Goal: Download file/media

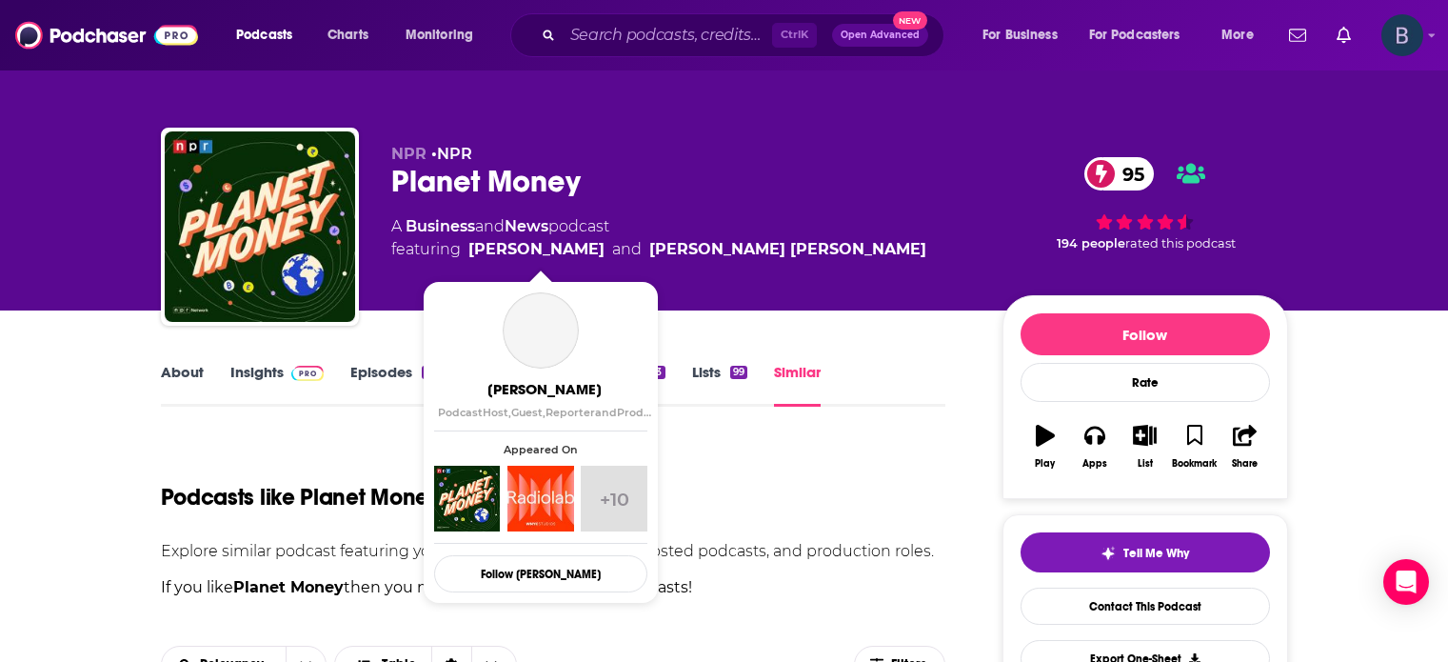
click at [1403, 47] on img "Logged in as betsy46033" at bounding box center [1403, 35] width 42 height 42
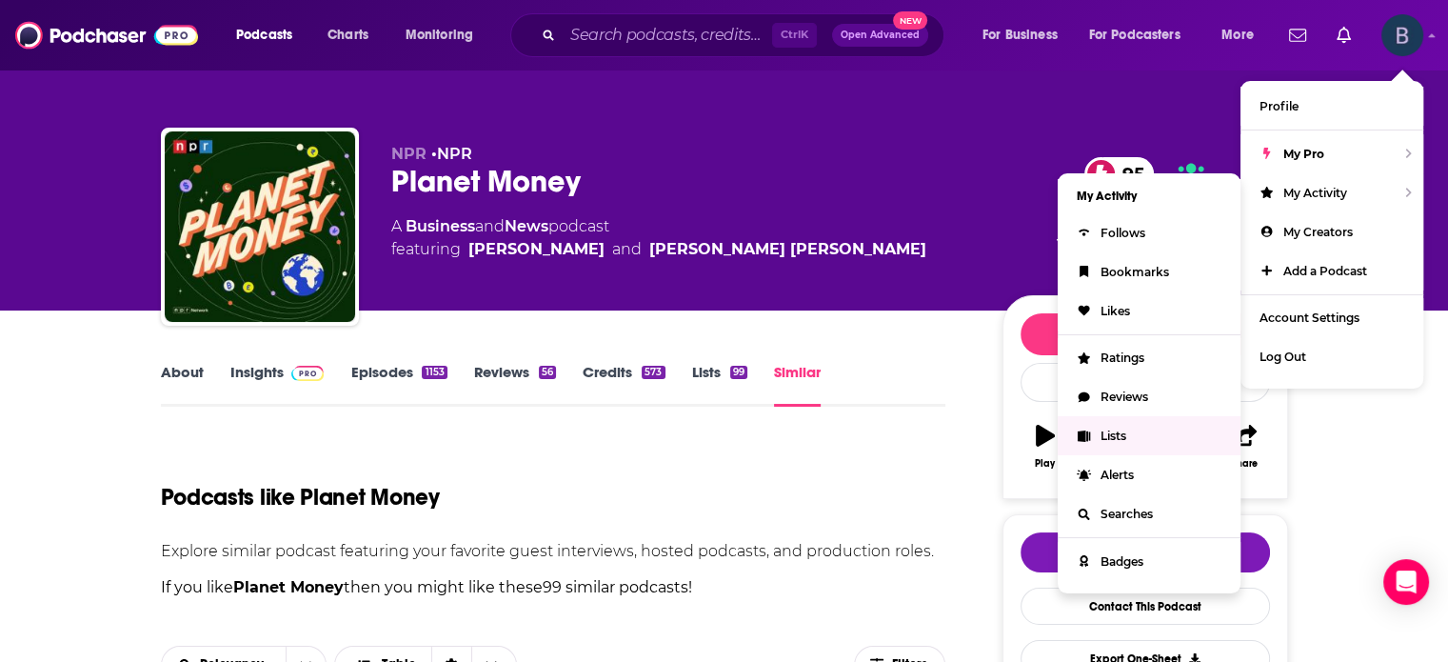
click at [1110, 433] on span "Lists" at bounding box center [1114, 435] width 26 height 14
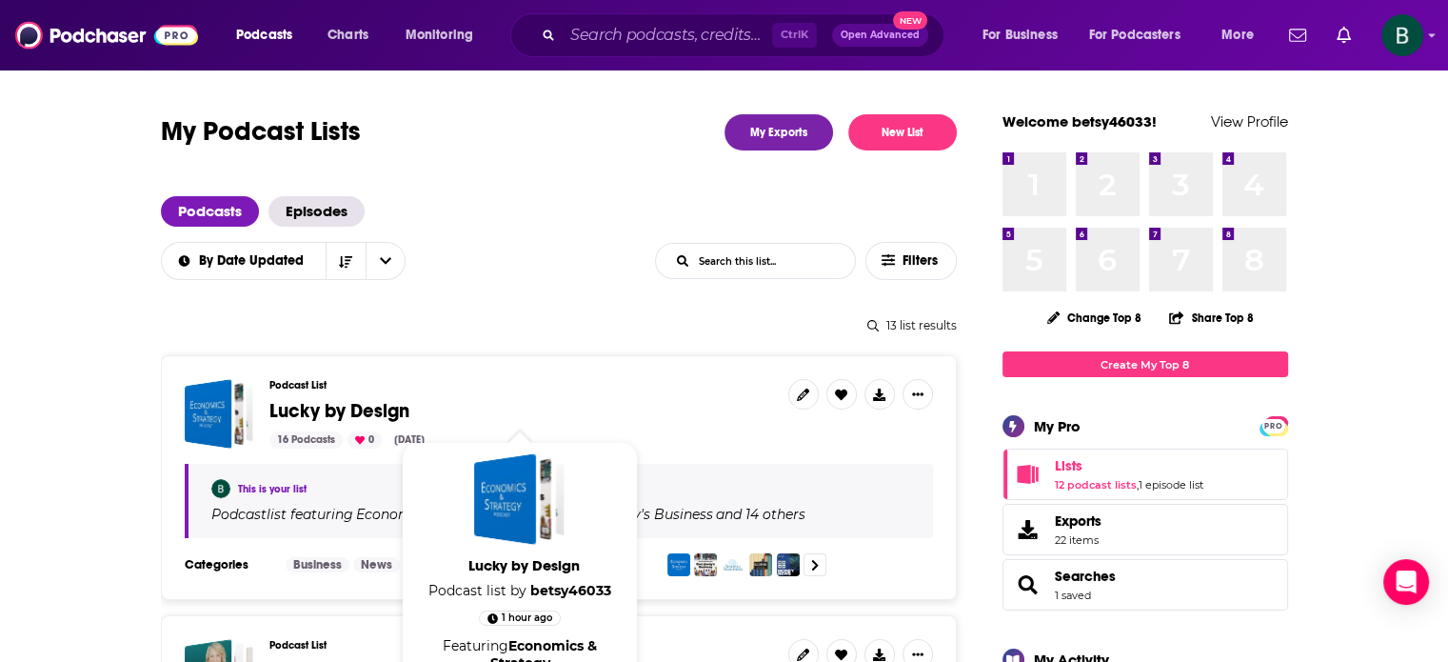
click at [382, 414] on span "Lucky by Design" at bounding box center [339, 411] width 140 height 24
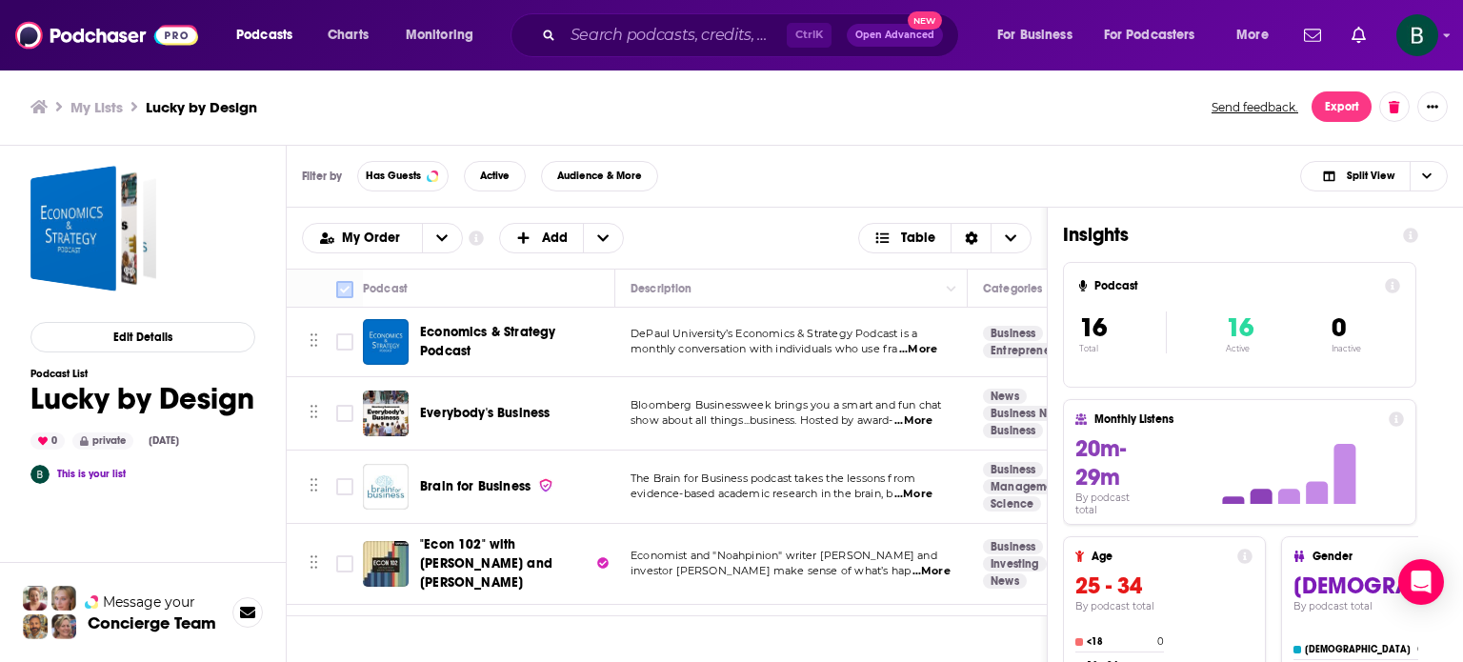
click at [350, 289] on input "Toggle select all" at bounding box center [344, 289] width 17 height 17
checkbox input "true"
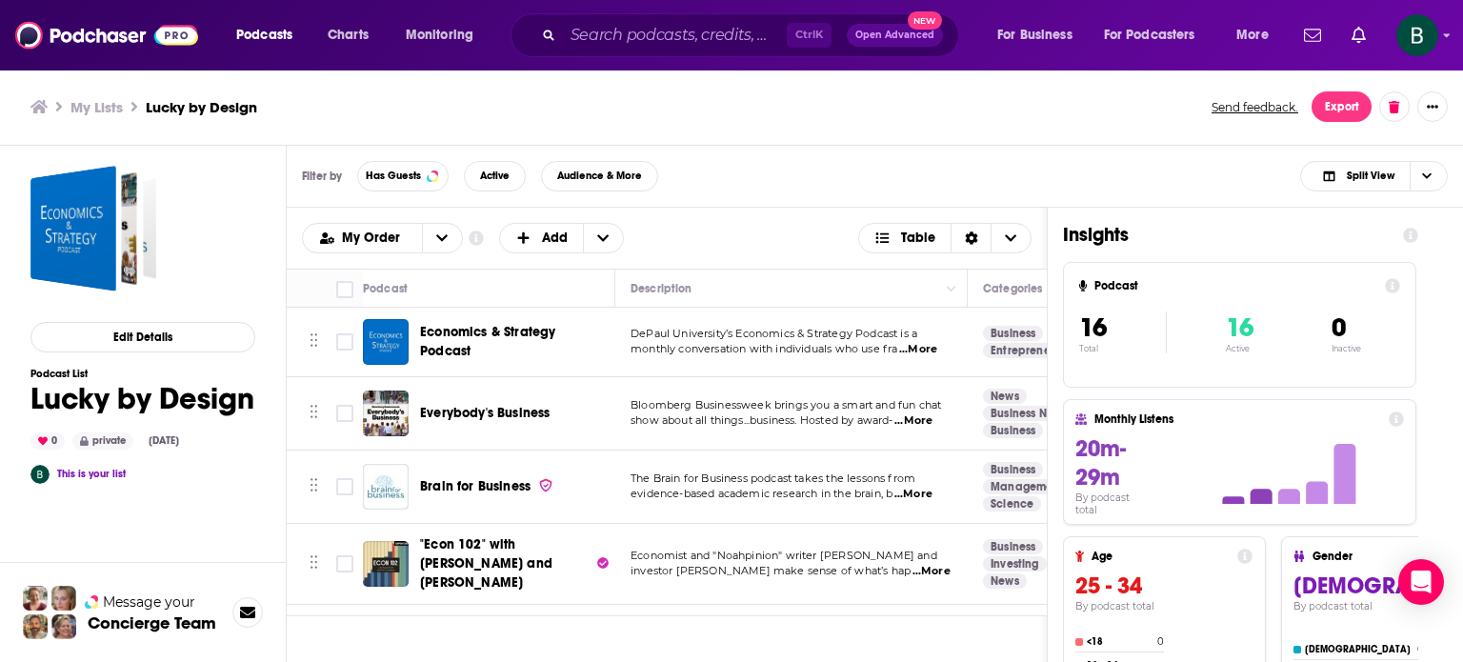
checkbox input "true"
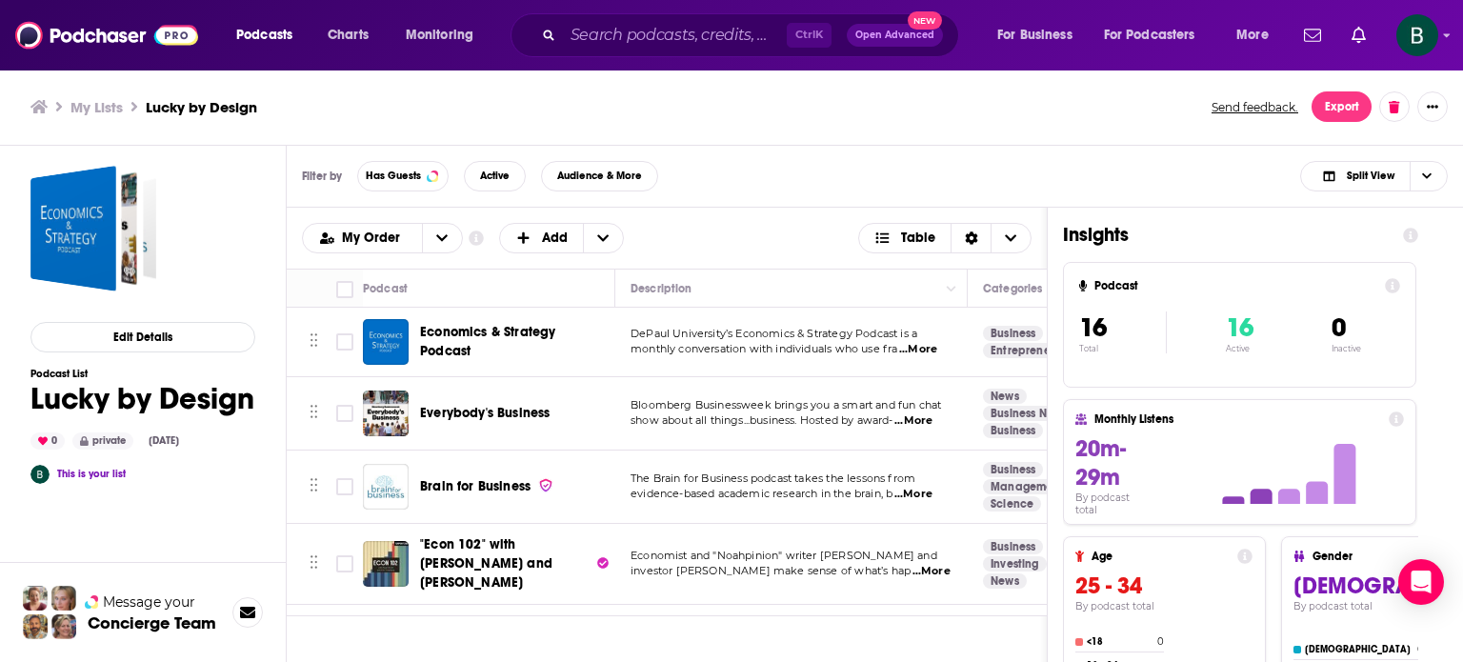
checkbox input "true"
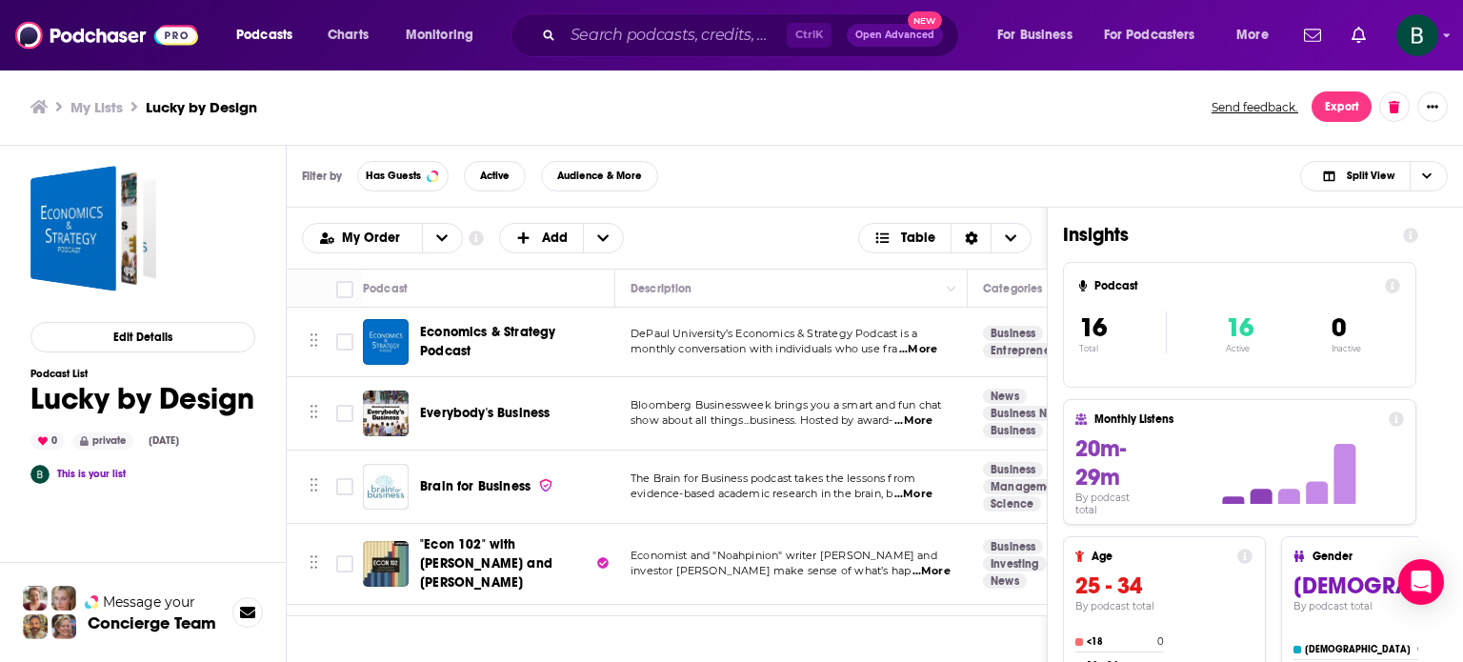
checkbox input "true"
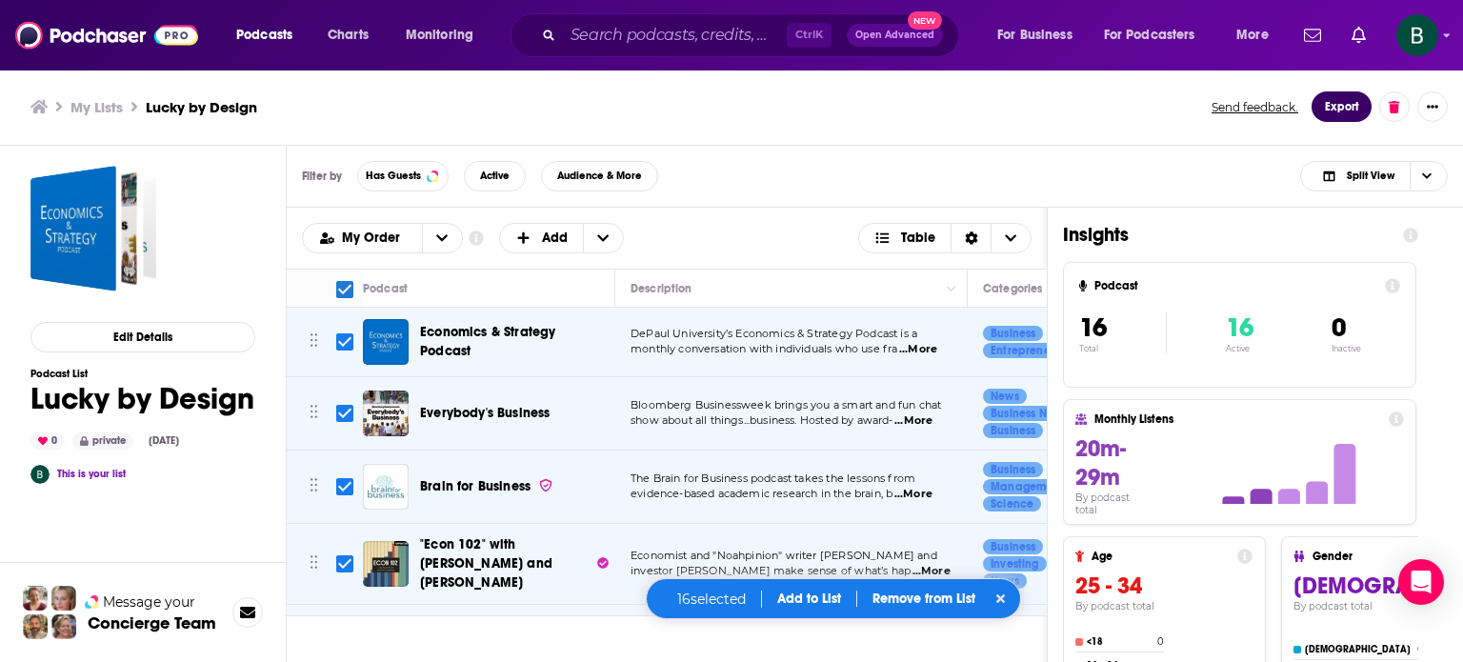
click at [1333, 109] on button "Export" at bounding box center [1341, 106] width 60 height 30
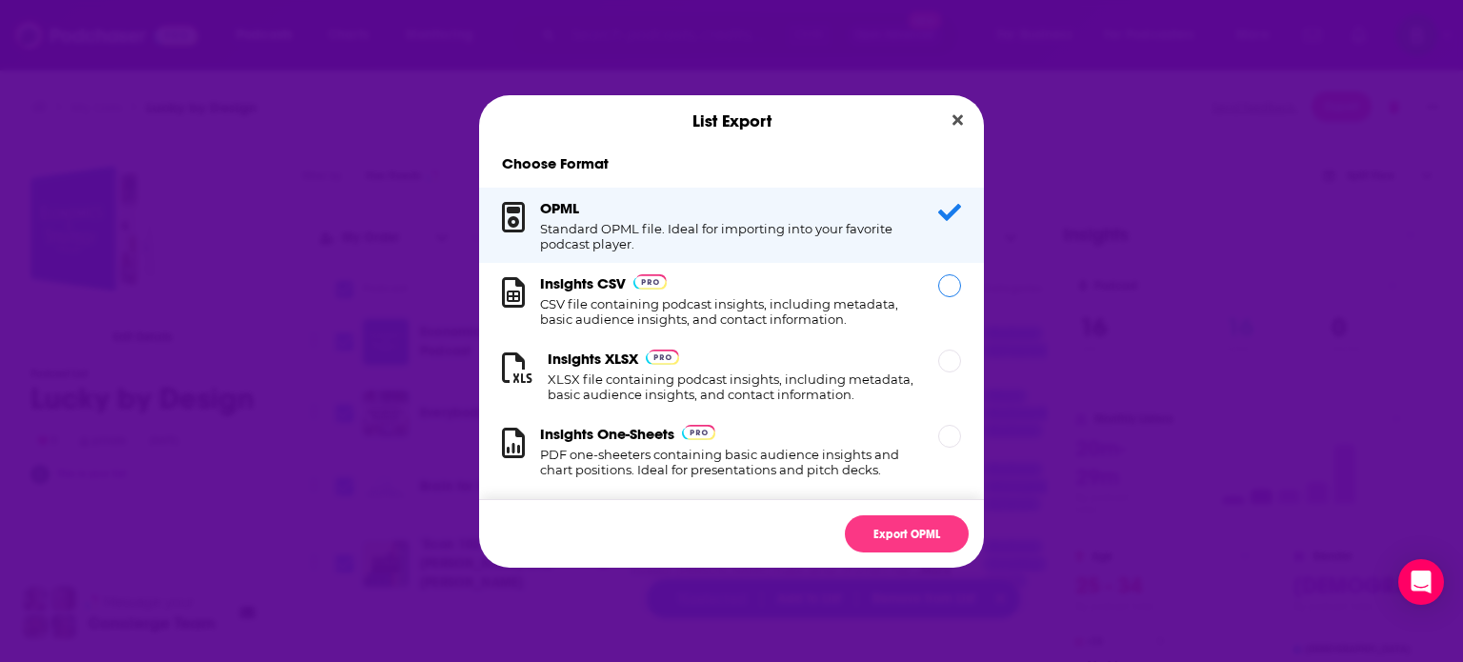
click at [712, 291] on div "Insights CSV CSV file containing podcast insights, including metadata, basic au…" at bounding box center [727, 300] width 375 height 52
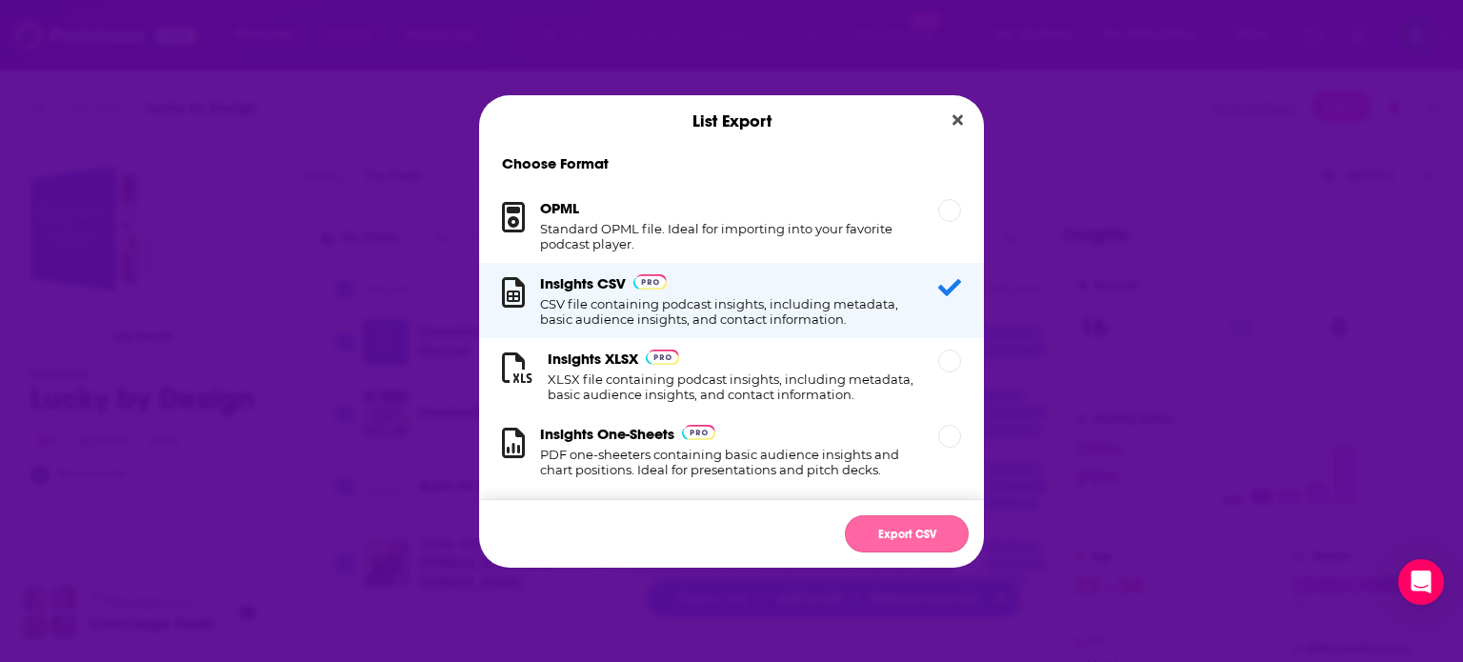
click at [867, 522] on button "Export CSV" at bounding box center [907, 533] width 124 height 37
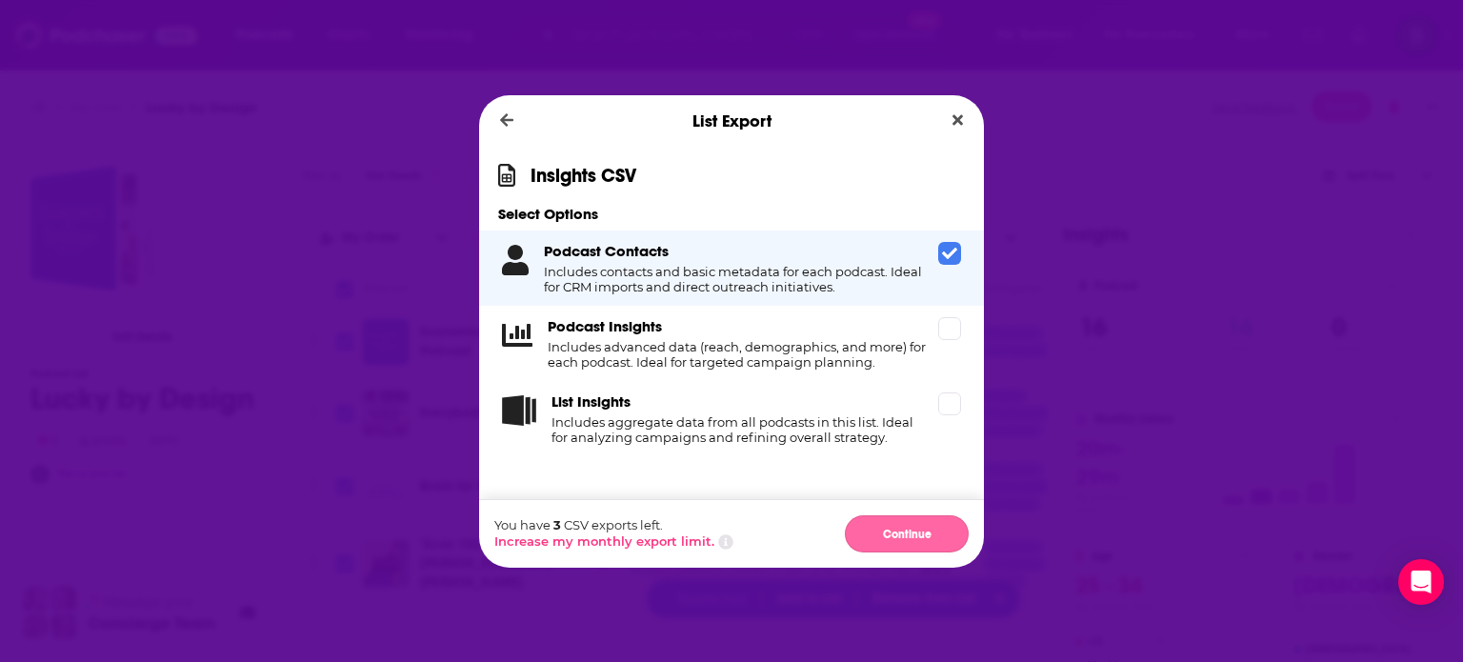
click at [871, 519] on button "Continue" at bounding box center [907, 533] width 124 height 37
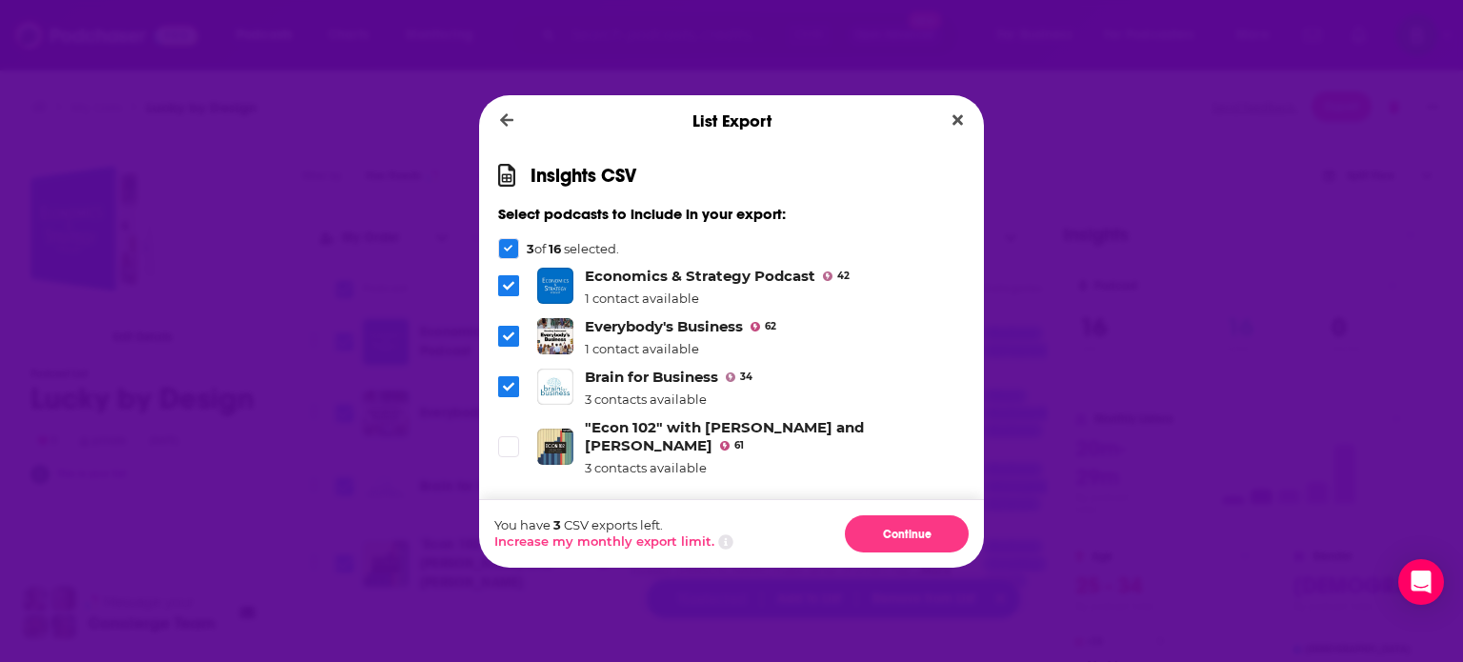
click at [510, 250] on icon "Dialog" at bounding box center [509, 249] width 10 height 10
click at [510, 441] on icon "Dialog" at bounding box center [508, 446] width 11 height 11
click at [963, 117] on button "Close" at bounding box center [958, 121] width 26 height 24
